Goal: Task Accomplishment & Management: Manage account settings

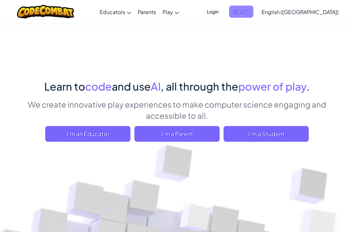
click at [254, 11] on span "Sign Up" at bounding box center [241, 12] width 24 height 12
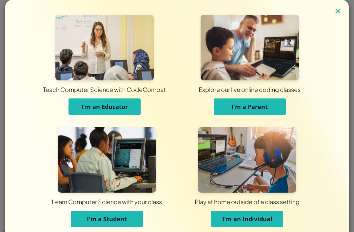
click at [337, 8] on img at bounding box center [338, 12] width 9 height 10
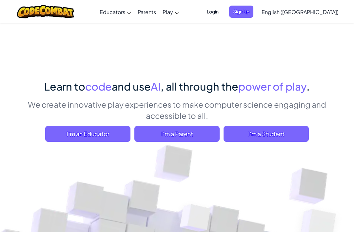
click at [223, 11] on span "Login" at bounding box center [213, 12] width 20 height 12
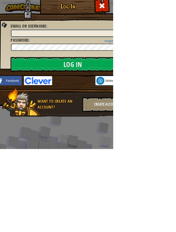
click at [32, 49] on input "Email or Username :" at bounding box center [113, 51] width 192 height 11
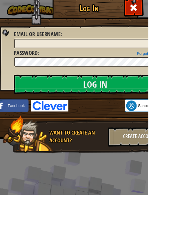
click at [24, 41] on span "Email or Username" at bounding box center [43, 40] width 55 height 9
click at [24, 46] on input "Email or Username :" at bounding box center [113, 51] width 192 height 11
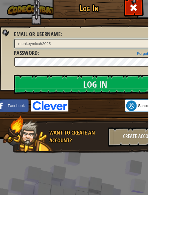
type input "monkeymicah2025"
click at [137, 102] on input "Log In" at bounding box center [112, 100] width 193 height 23
